Goal: Information Seeking & Learning: Learn about a topic

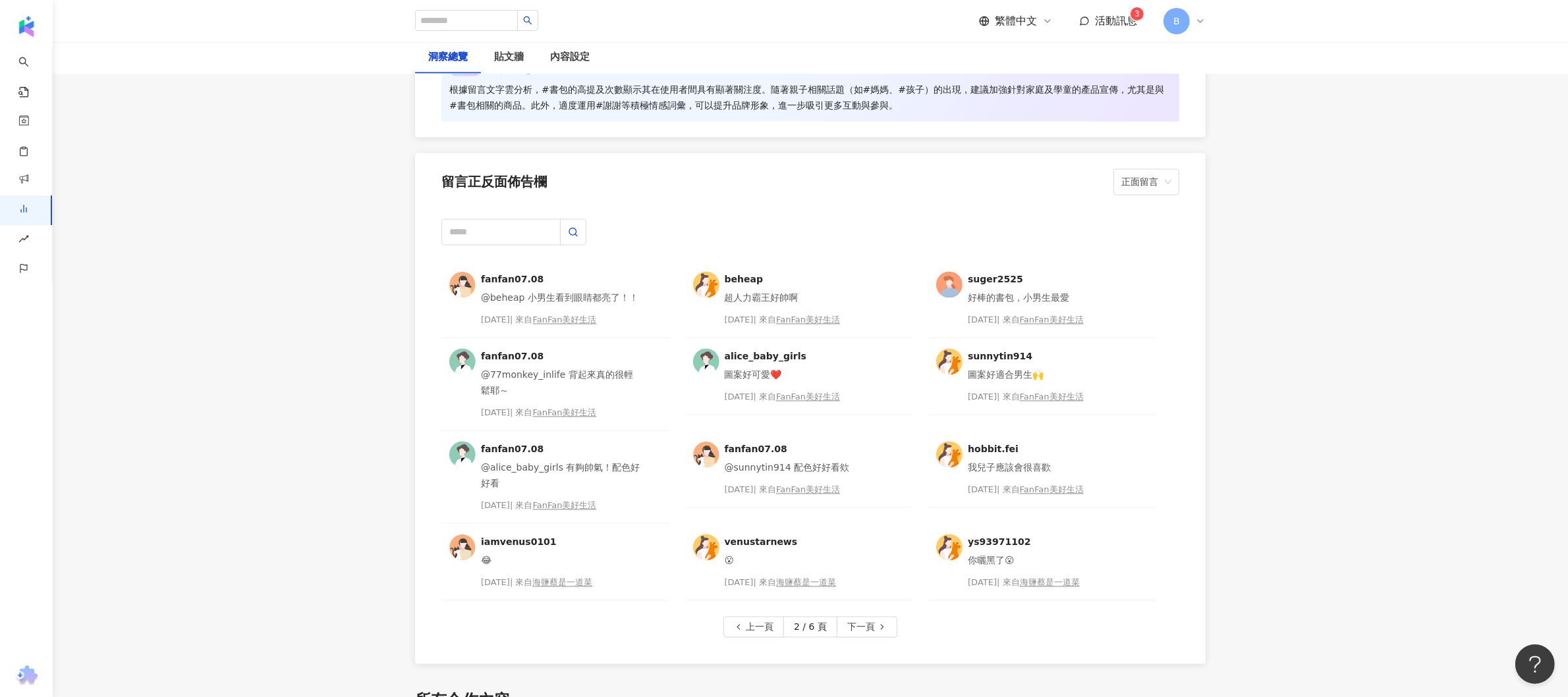
scroll to position [3147, 0]
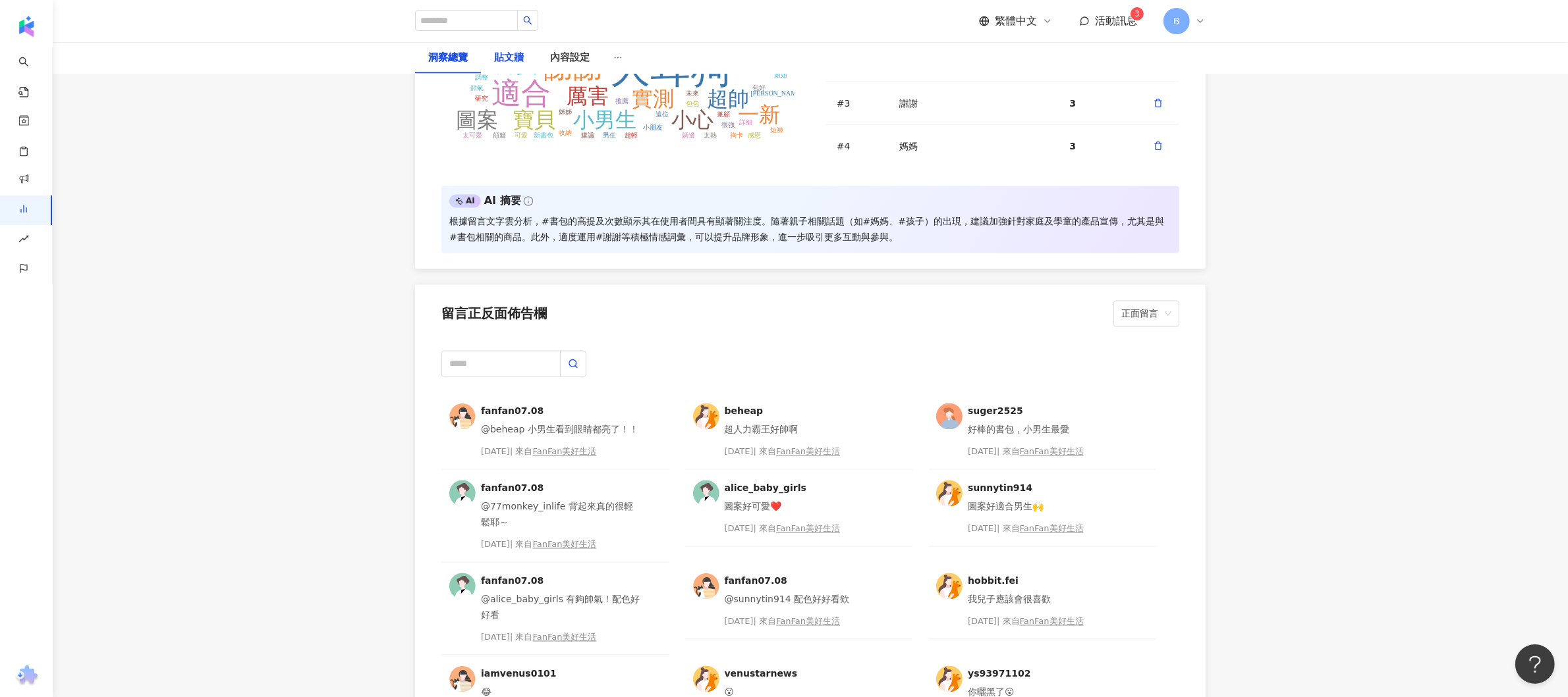
click at [503, 52] on div "貼文牆" at bounding box center [509, 58] width 30 height 16
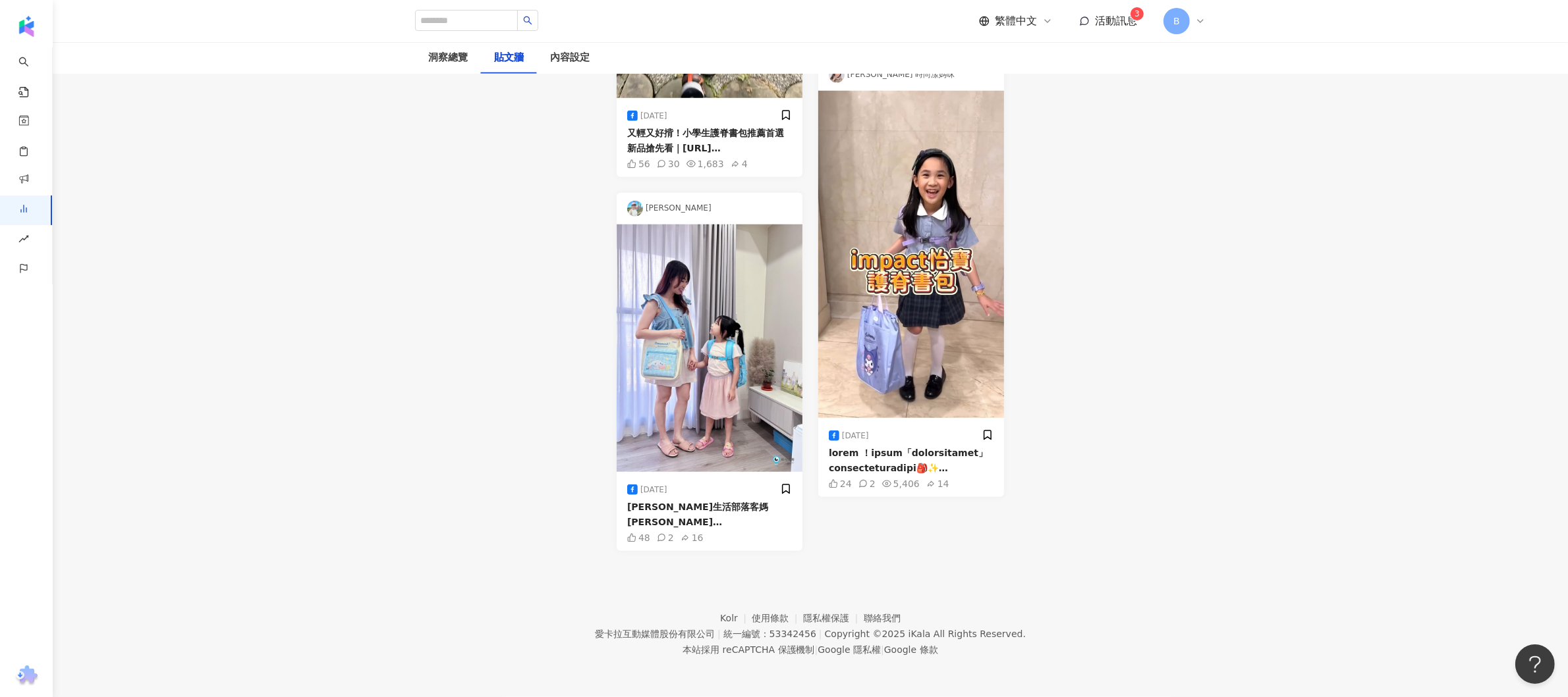
scroll to position [1712, 0]
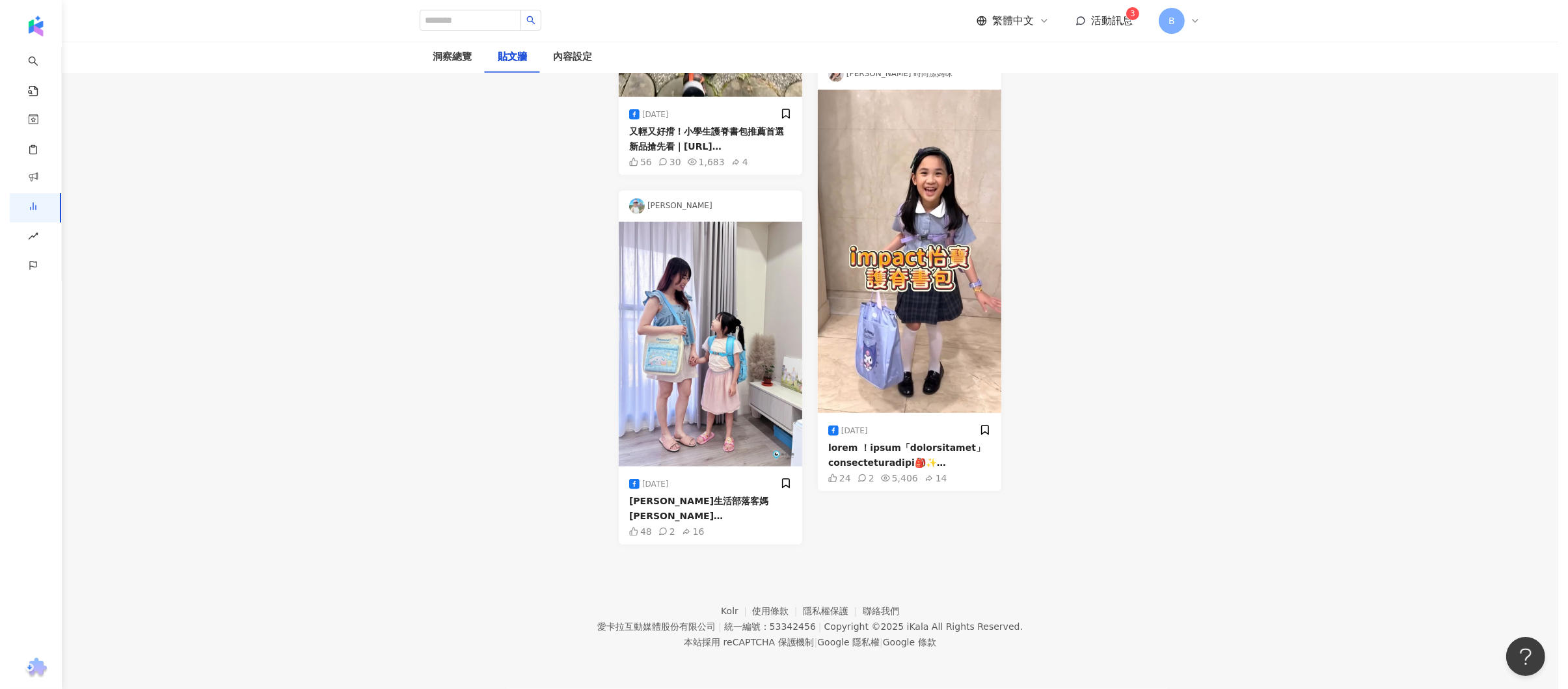
scroll to position [1591, 0]
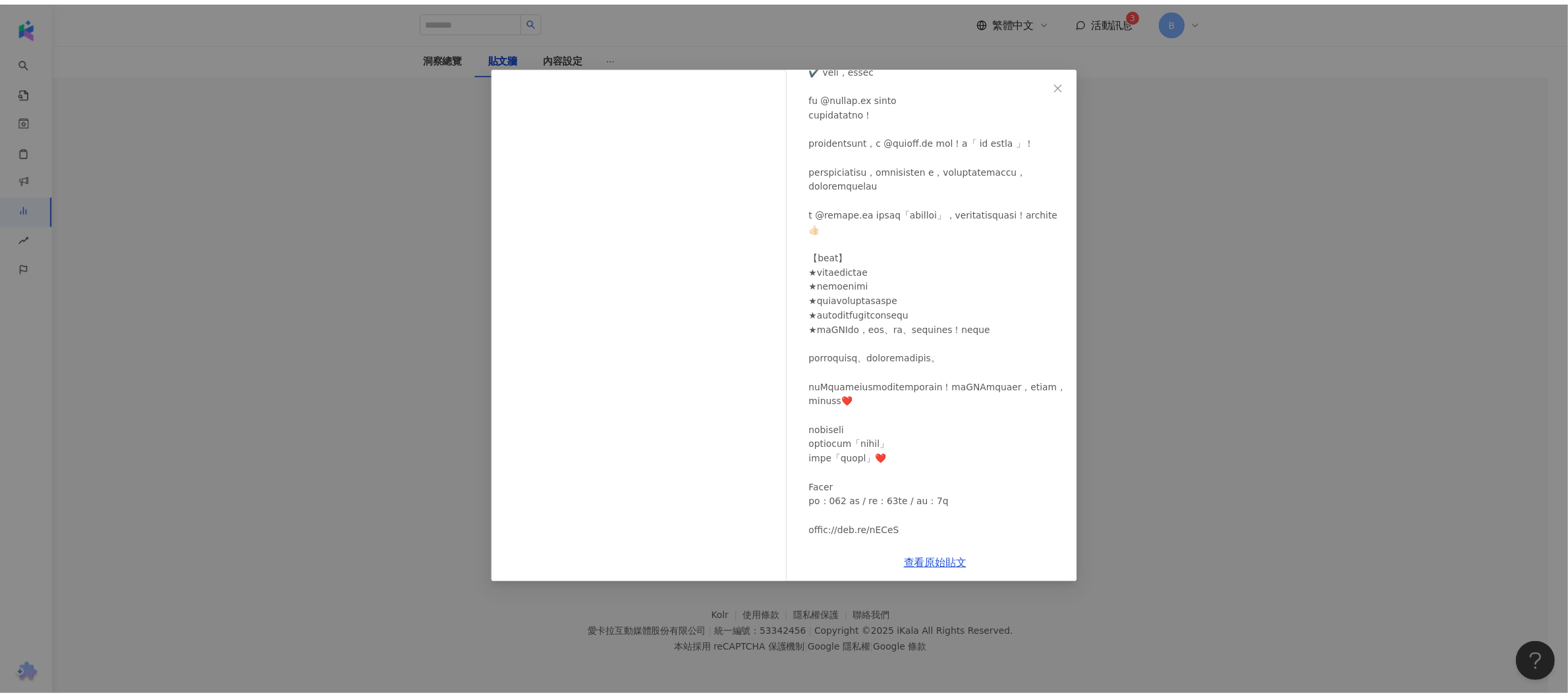
scroll to position [391, 0]
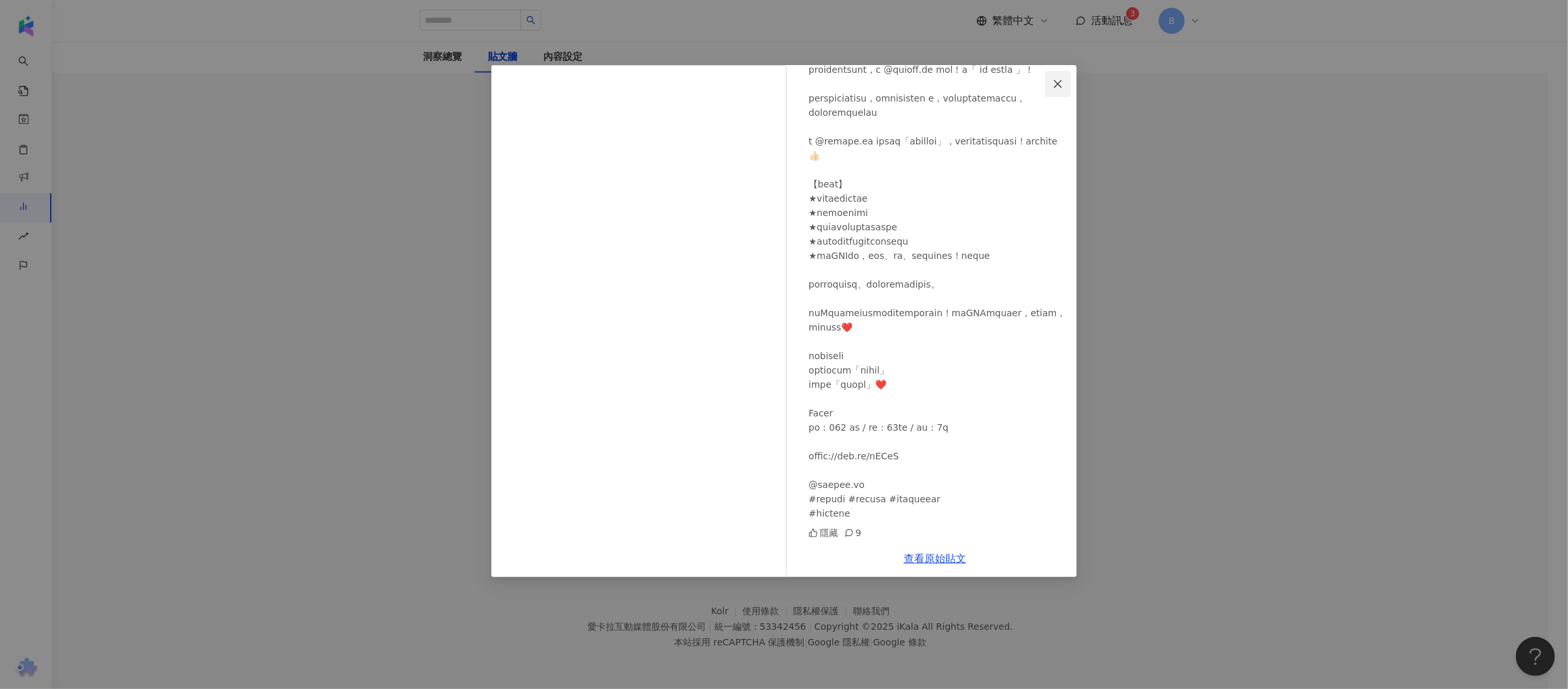
click at [1063, 85] on icon "close" at bounding box center [1057, 83] width 10 height 10
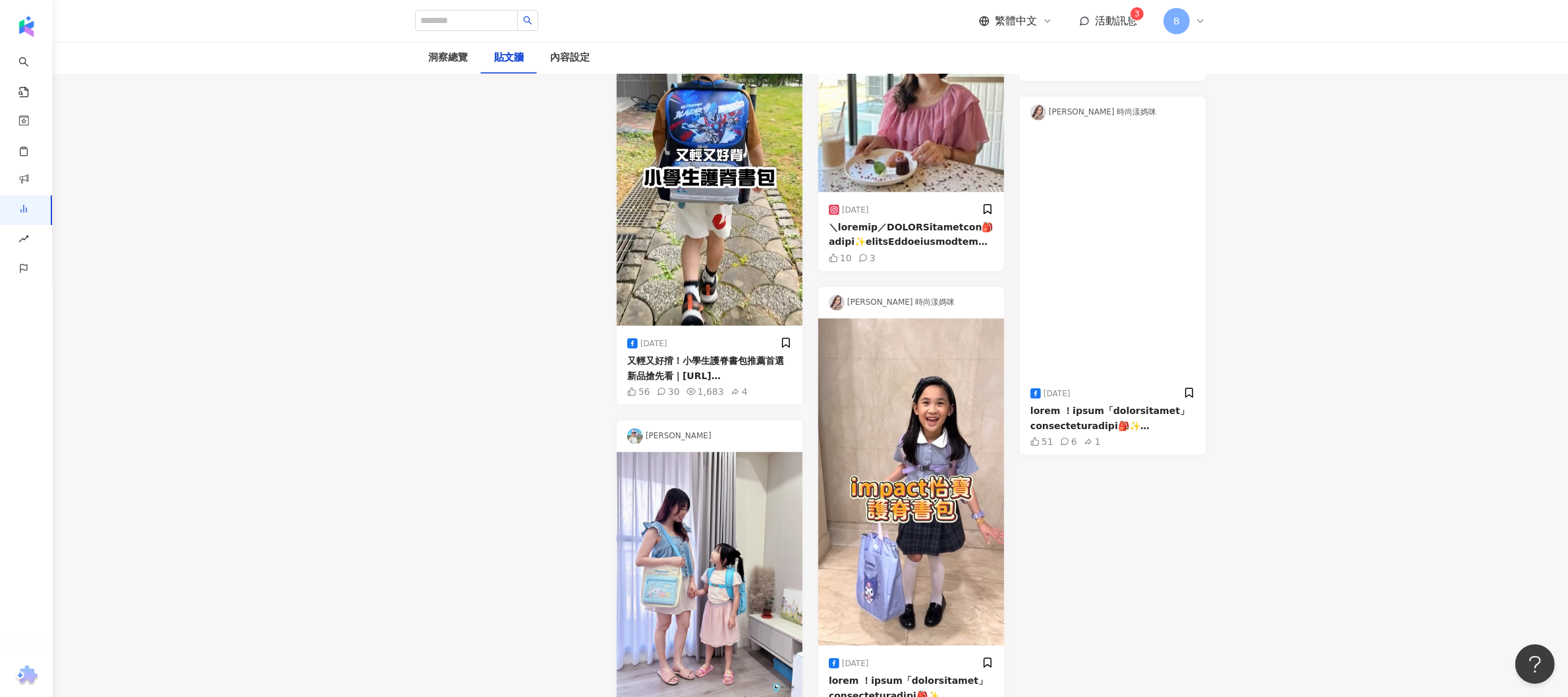
scroll to position [1478, 0]
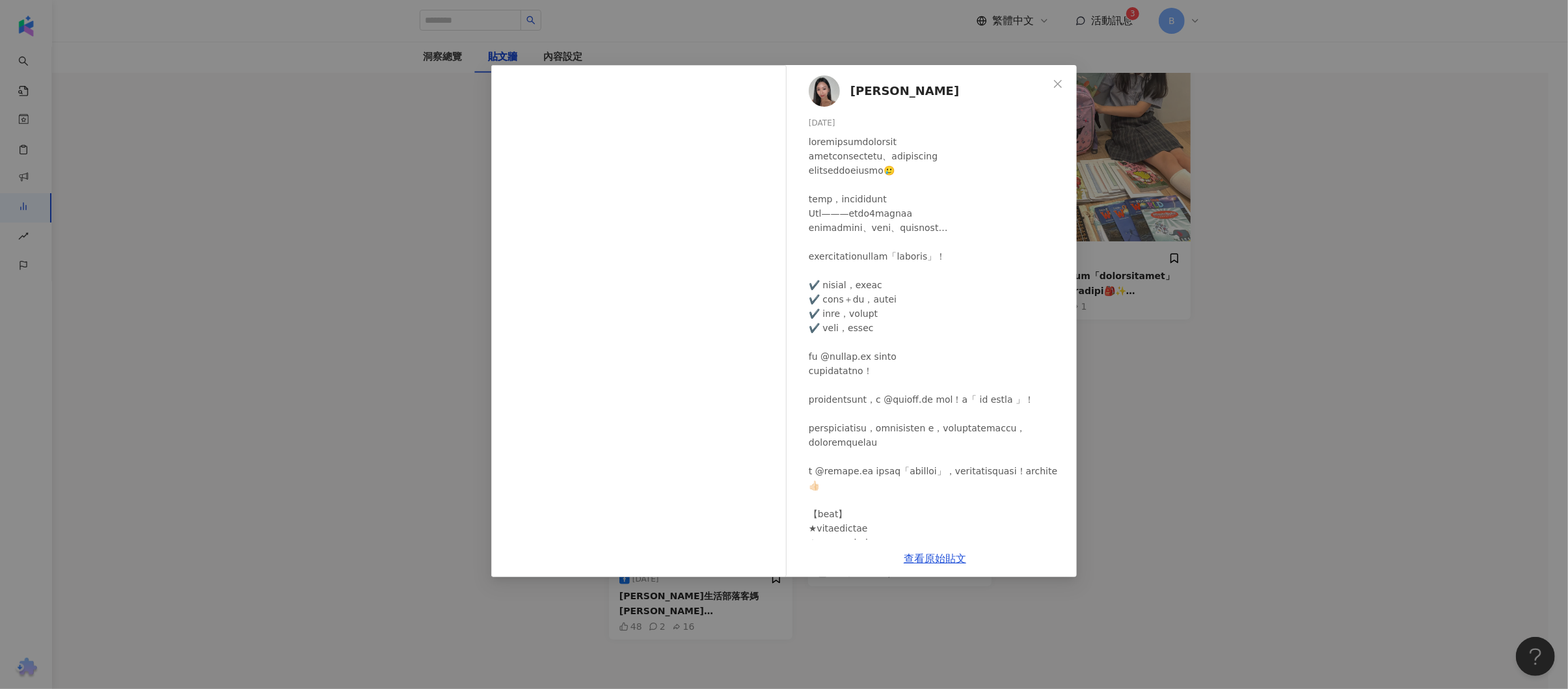
click at [1369, 196] on div "[PERSON_NAME] [DATE] 隱藏 9 查看原始貼文" at bounding box center [784, 344] width 1568 height 689
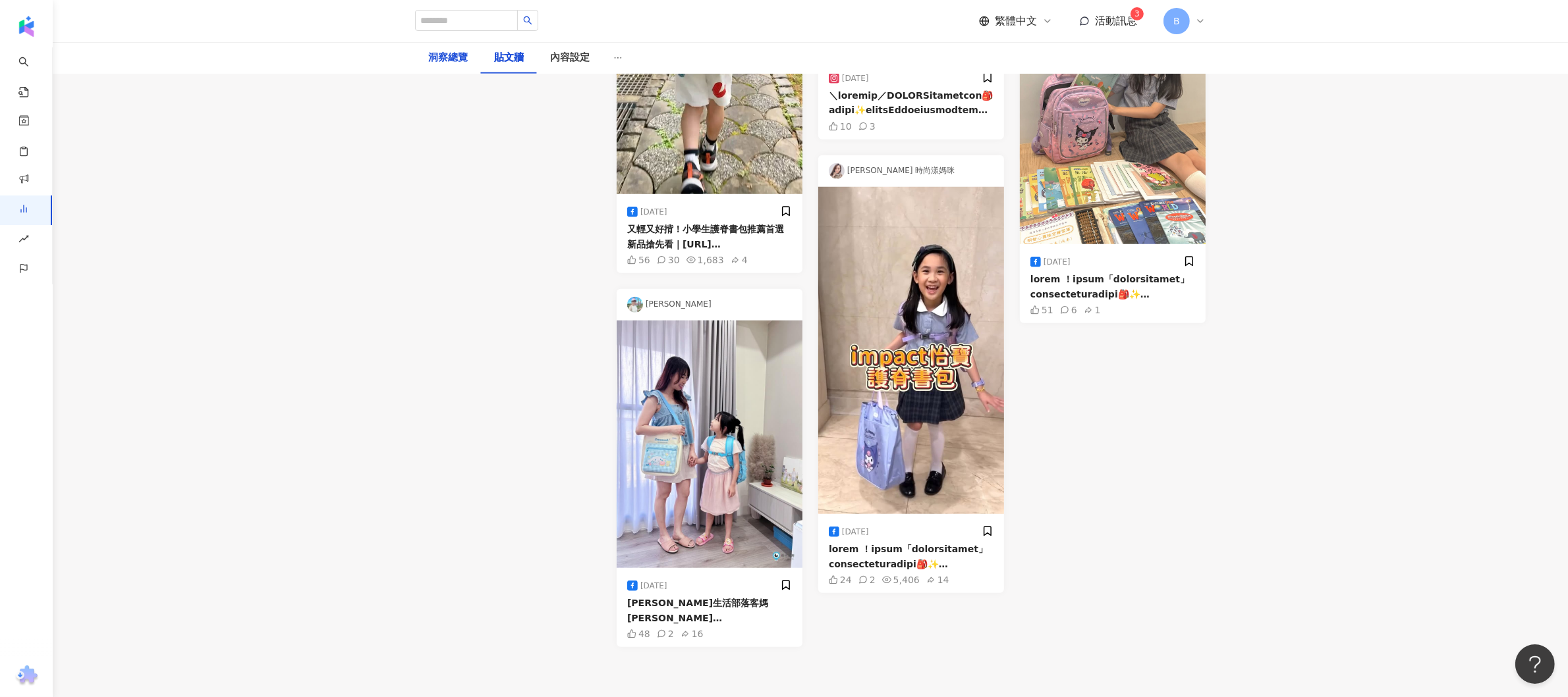
click at [452, 54] on div "洞察總覽" at bounding box center [448, 58] width 40 height 16
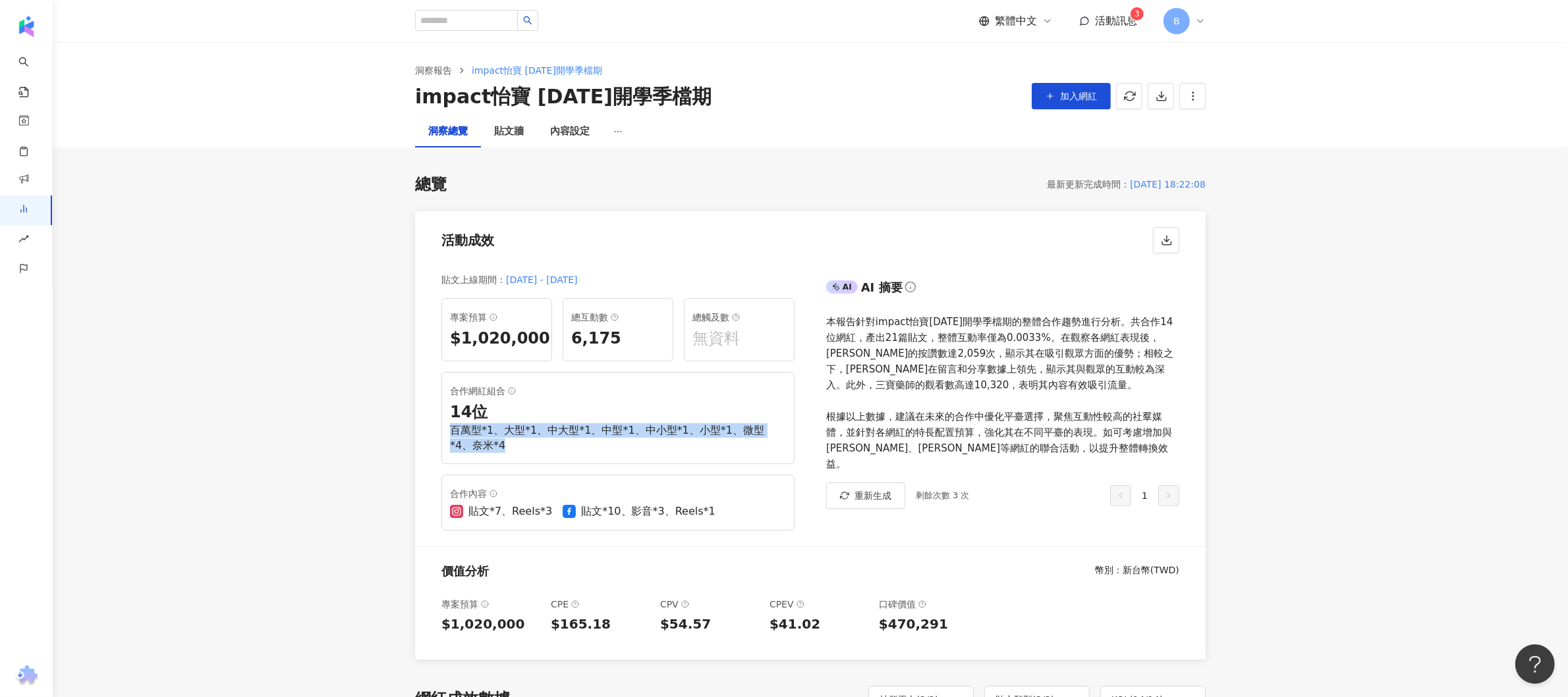
drag, startPoint x: 488, startPoint y: 442, endPoint x: 447, endPoint y: 433, distance: 42.0
click at [447, 433] on div "合作網紅組合 14 位 百萬型*1、大型*1、中大型*1、中型*1、中小型*1、小型*1、微型*4、奈米*4" at bounding box center [618, 418] width 353 height 92
copy div "百萬型*1、大型*1、中大型*1、中型*1、中小型*1、小型*1、微型*4、奈米*4"
click at [419, 498] on div "貼文上線期間 ： [DATE] - [DATE] 專案預算 $1,020,000 總互動數 6,175 總觸及數 無資料 合作網紅組合 14 位 百萬型*1、…" at bounding box center [612, 404] width 395 height 285
